Goal: Transaction & Acquisition: Purchase product/service

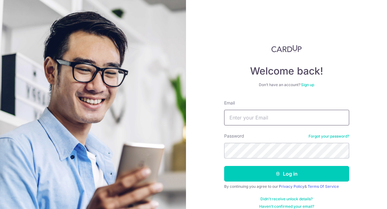
click at [244, 114] on input "Email" at bounding box center [286, 118] width 125 height 16
type input "alexanaserene@gmail.com"
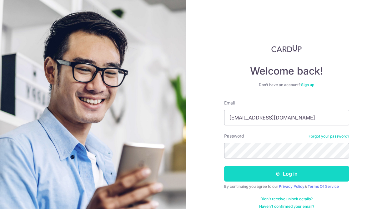
click at [288, 176] on button "Log in" at bounding box center [286, 174] width 125 height 16
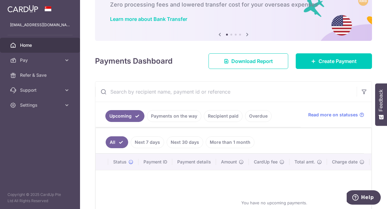
scroll to position [40, 0]
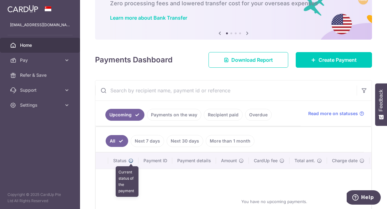
click at [130, 162] on icon at bounding box center [130, 160] width 5 height 5
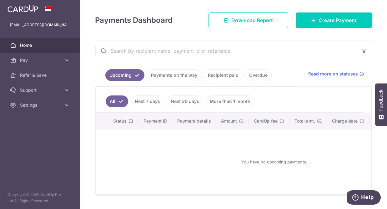
scroll to position [96, 0]
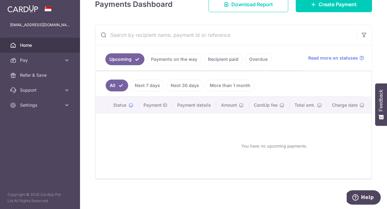
click at [166, 60] on link "Payments on the way" at bounding box center [174, 59] width 54 height 12
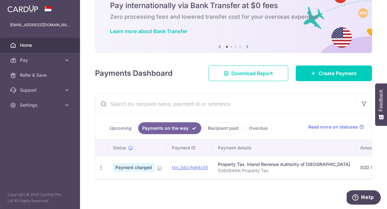
scroll to position [27, 0]
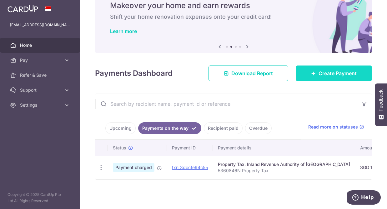
click at [345, 75] on span "Create Payment" at bounding box center [338, 74] width 38 height 8
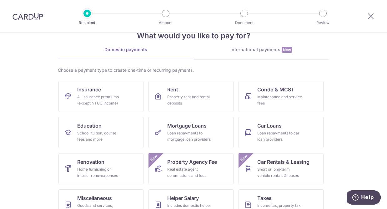
scroll to position [18, 0]
click at [278, 86] on span "Condo & MCST" at bounding box center [275, 90] width 37 height 8
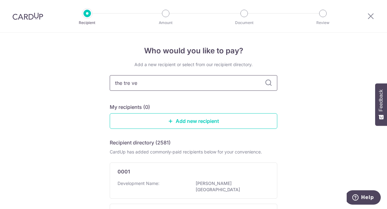
type input "the tre ver"
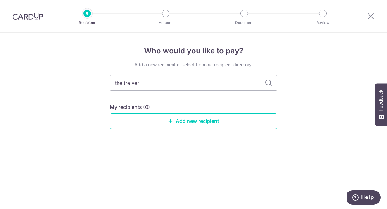
click at [268, 81] on icon at bounding box center [269, 83] width 8 height 8
click at [269, 81] on icon at bounding box center [269, 83] width 8 height 8
click at [268, 83] on icon at bounding box center [269, 83] width 8 height 8
drag, startPoint x: 166, startPoint y: 81, endPoint x: 99, endPoint y: 80, distance: 66.9
click at [99, 80] on div "Who would you like to pay? Add a new recipient or select from our recipient dir…" at bounding box center [193, 121] width 387 height 177
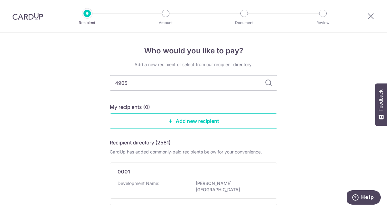
type input "4905"
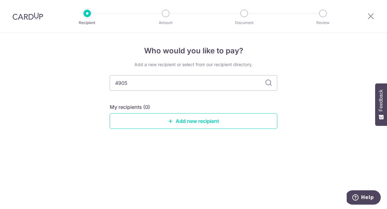
click at [271, 84] on icon at bounding box center [269, 83] width 8 height 8
click at [178, 120] on link "Add new recipient" at bounding box center [194, 121] width 168 height 16
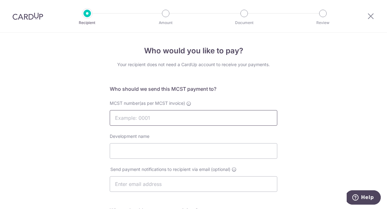
click at [186, 117] on input "MCST number(as per MCST invoice)" at bounding box center [194, 118] width 168 height 16
type input "4905"
click at [183, 151] on input "Development name" at bounding box center [194, 151] width 168 height 16
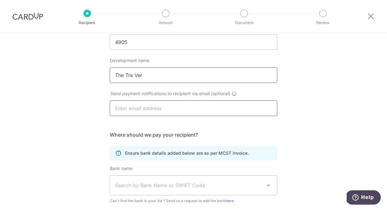
scroll to position [126, 0]
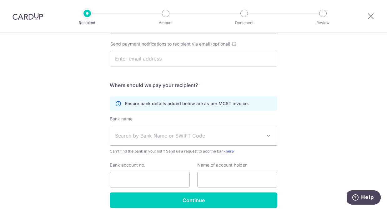
type input "The Tre Ver"
click at [202, 132] on span "Search by Bank Name or SWIFT Code" at bounding box center [193, 135] width 167 height 19
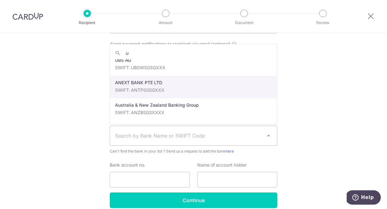
scroll to position [0, 0]
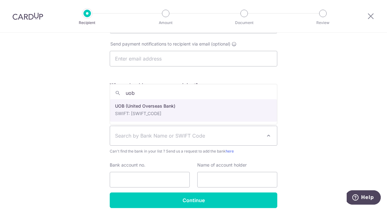
type input "uob"
select select "18"
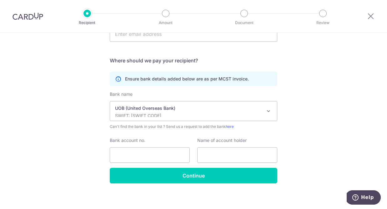
scroll to position [154, 0]
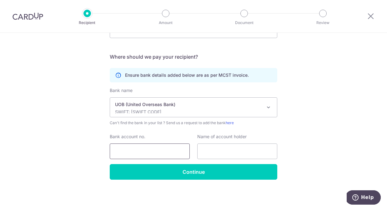
click at [148, 153] on input "Bank account no." at bounding box center [150, 152] width 80 height 16
type input "7703104871"
click at [224, 152] on input "text" at bounding box center [237, 152] width 80 height 16
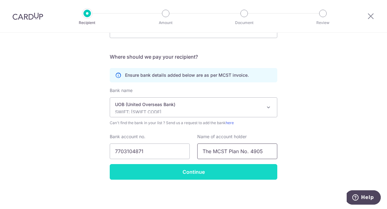
type input "The MCST Plan No. 4905"
click at [209, 173] on input "Continue" at bounding box center [194, 172] width 168 height 16
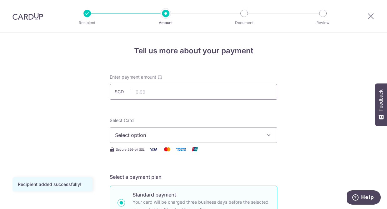
click at [235, 94] on input "text" at bounding box center [194, 92] width 168 height 16
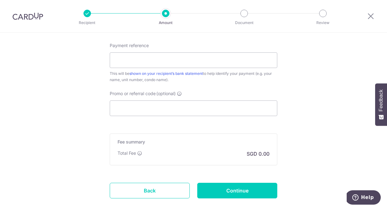
scroll to position [389, 0]
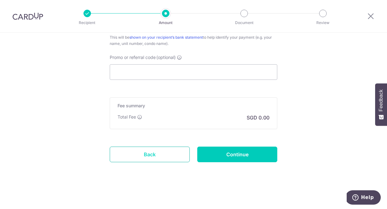
click at [154, 154] on link "Back" at bounding box center [150, 155] width 80 height 16
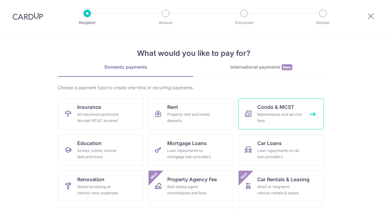
click at [267, 108] on span "Condo & MCST" at bounding box center [275, 107] width 37 height 8
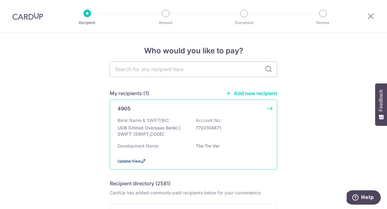
click at [134, 160] on span "Update/View" at bounding box center [129, 161] width 23 height 5
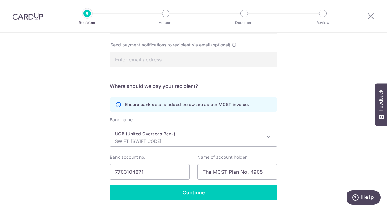
scroll to position [145, 0]
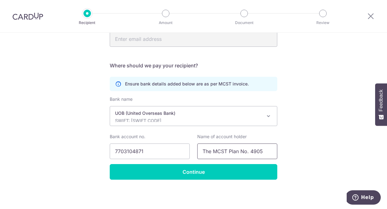
click at [226, 151] on input "The MCST Plan No. 4905" at bounding box center [237, 152] width 80 height 16
drag, startPoint x: 267, startPoint y: 153, endPoint x: 192, endPoint y: 151, distance: 75.3
click at [192, 151] on div "Bank account no. 7703104871 Name of account holder The MCST Plan No. 4905" at bounding box center [193, 147] width 175 height 26
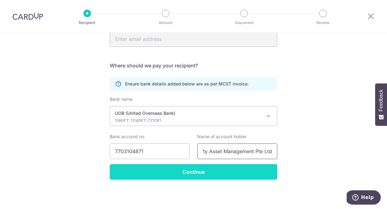
type input "1 Property Asset Management Pte Ltd"
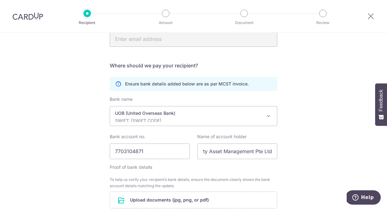
click at [222, 171] on form "Who should we send this MCST payment to? MCST number(as per MCST invoice) 4905 …" at bounding box center [194, 95] width 168 height 310
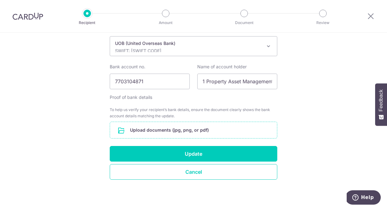
scroll to position [205, 0]
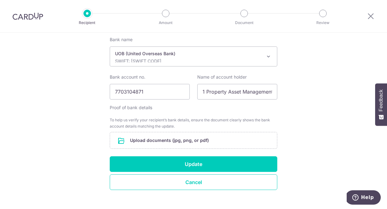
drag, startPoint x: 219, startPoint y: 138, endPoint x: 306, endPoint y: 134, distance: 87.9
click at [307, 134] on div "Recipient Details Your recipient does not need a CardUp account to receive your…" at bounding box center [193, 24] width 387 height 392
click at [234, 137] on input "file" at bounding box center [193, 141] width 167 height 16
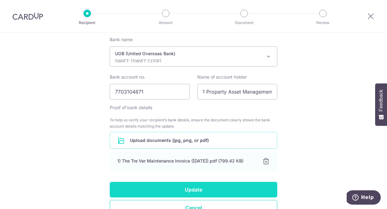
click at [217, 191] on button "Update" at bounding box center [194, 190] width 168 height 16
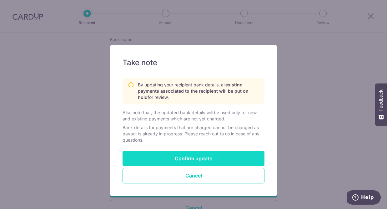
click at [218, 157] on button "Confirm update" at bounding box center [194, 159] width 142 height 16
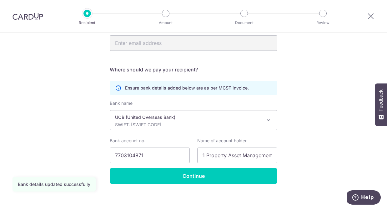
scroll to position [145, 0]
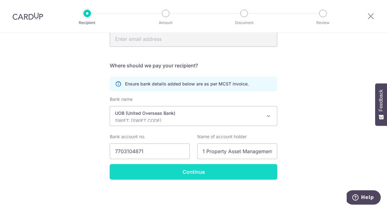
click at [225, 173] on input "Continue" at bounding box center [194, 172] width 168 height 16
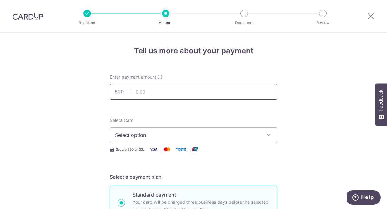
click at [235, 91] on input "text" at bounding box center [194, 92] width 168 height 16
type input "1,291.00"
click at [218, 136] on span "Select option" at bounding box center [188, 136] width 146 height 8
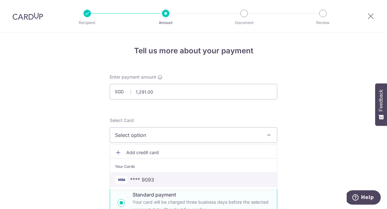
click at [190, 174] on link "**** 9093" at bounding box center [193, 180] width 167 height 15
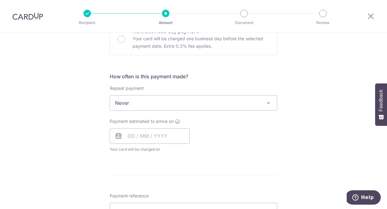
scroll to position [221, 0]
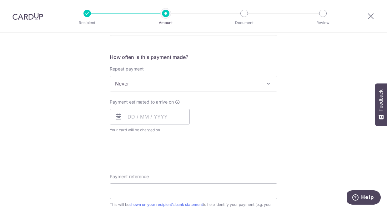
click at [254, 85] on span "Never" at bounding box center [193, 83] width 167 height 15
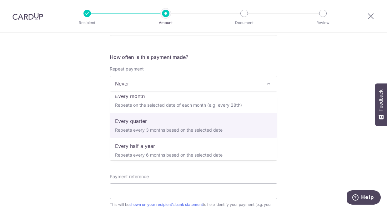
scroll to position [0, 0]
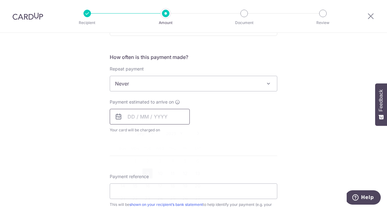
click at [167, 116] on input "text" at bounding box center [150, 117] width 80 height 16
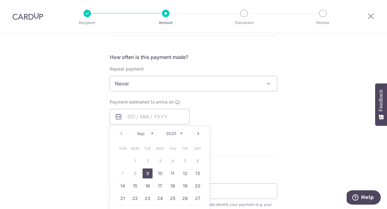
click at [249, 128] on div "Payment estimated to arrive on Prev Next Sep Oct Nov Dec 2025 2026 2027 2028 20…" at bounding box center [193, 116] width 175 height 34
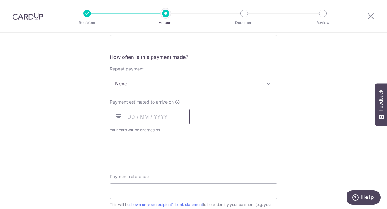
click at [166, 121] on input "text" at bounding box center [150, 117] width 80 height 16
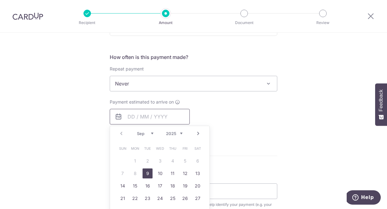
scroll to position [233, 0]
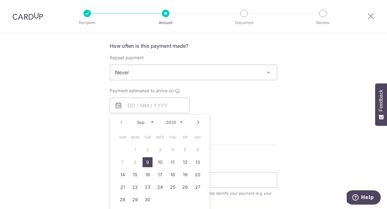
click at [148, 161] on link "9" at bounding box center [148, 163] width 10 height 10
type input "[DATE]"
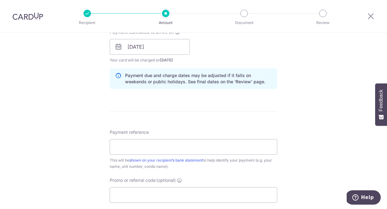
scroll to position [309, 0]
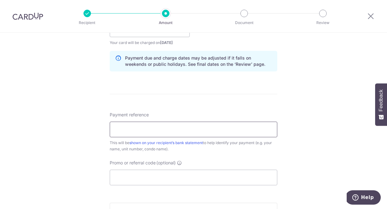
click at [213, 130] on input "Payment reference" at bounding box center [194, 130] width 168 height 16
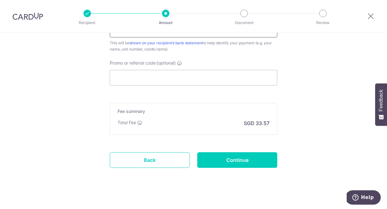
scroll to position [411, 0]
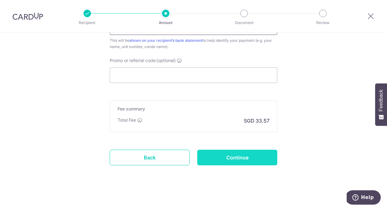
type input "68-04-39"
click at [230, 158] on input "Continue" at bounding box center [237, 158] width 80 height 16
type input "Create Schedule"
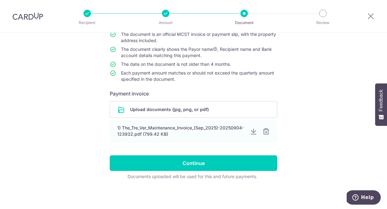
scroll to position [70, 0]
click at [197, 103] on input "file" at bounding box center [193, 110] width 167 height 16
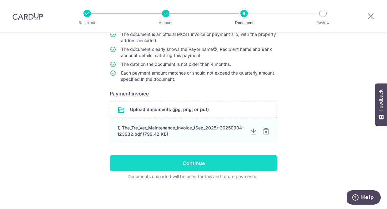
click at [231, 162] on input "Continue" at bounding box center [194, 164] width 168 height 16
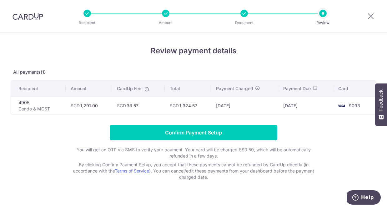
scroll to position [8, 0]
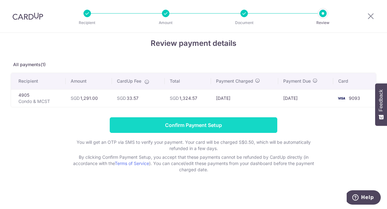
click at [225, 127] on input "Confirm Payment Setup" at bounding box center [194, 126] width 168 height 16
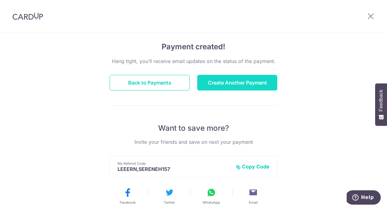
scroll to position [40, 0]
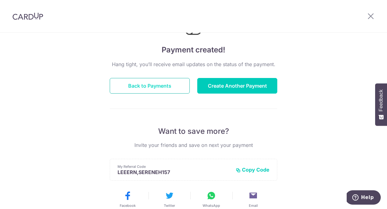
click at [157, 86] on button "Back to Payments" at bounding box center [150, 86] width 80 height 16
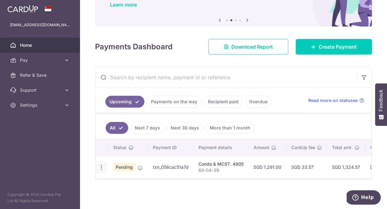
click at [101, 168] on icon "button" at bounding box center [101, 167] width 7 height 7
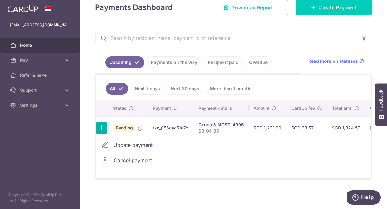
click at [206, 161] on div "Status Payment ID Payment details Amount CardUp fee Total amt. Charge date Due …" at bounding box center [234, 139] width 276 height 78
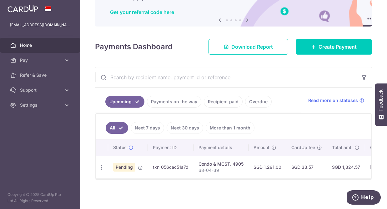
click at [166, 169] on td "txn_056cac51a7d" at bounding box center [171, 167] width 46 height 23
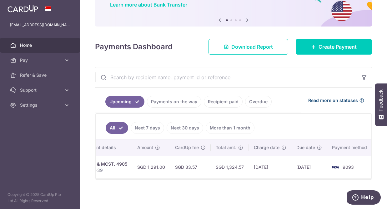
click at [361, 101] on icon at bounding box center [361, 100] width 5 height 5
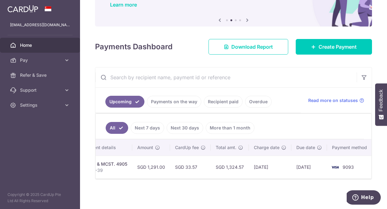
click at [170, 100] on link "Payments on the way" at bounding box center [174, 102] width 54 height 12
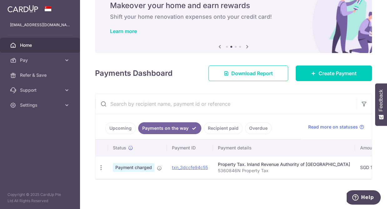
scroll to position [27, 0]
click at [215, 129] on link "Recipient paid" at bounding box center [223, 129] width 39 height 12
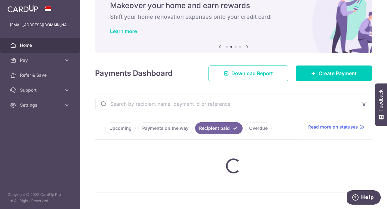
scroll to position [50, 0]
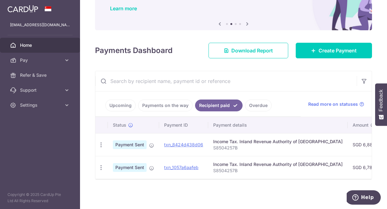
click at [171, 107] on link "Payments on the way" at bounding box center [165, 106] width 54 height 12
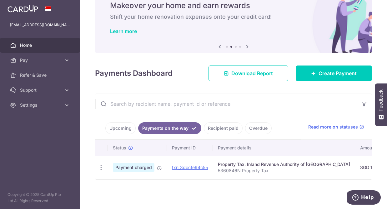
scroll to position [0, 0]
